Goal: Find specific page/section: Find specific page/section

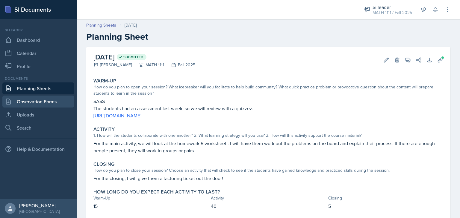
click at [42, 99] on link "Observation Forms" at bounding box center [38, 102] width 72 height 12
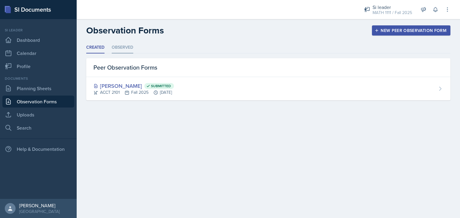
click at [129, 46] on li "Observed" at bounding box center [123, 48] width 22 height 12
click at [119, 49] on li "Observed" at bounding box center [123, 48] width 22 height 12
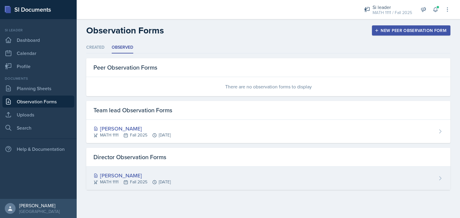
click at [130, 180] on div "MATH 1111 Fall 2025 [DATE]" at bounding box center [131, 182] width 77 height 6
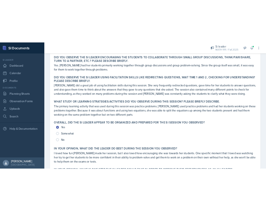
scroll to position [191, 0]
